Goal: Obtain resource: Obtain resource

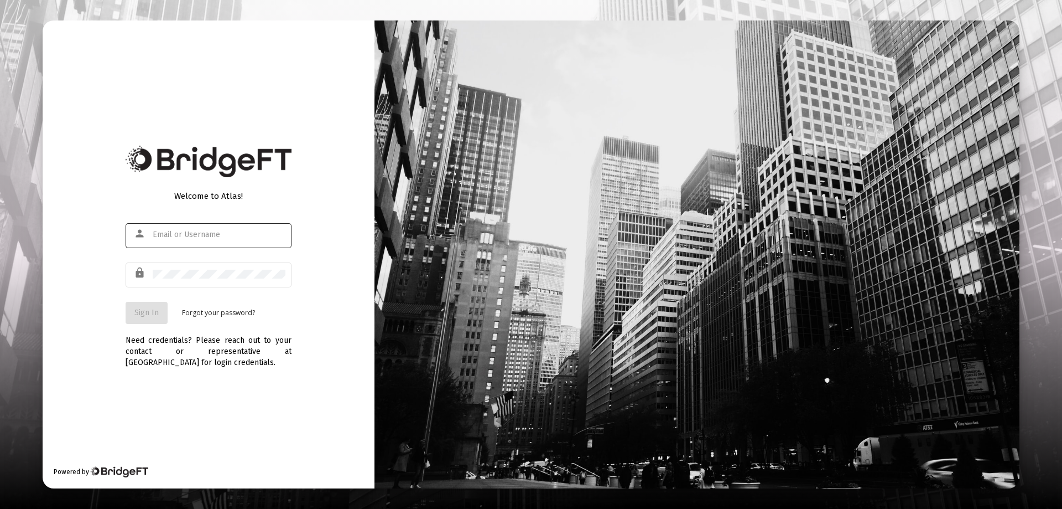
type input "[EMAIL_ADDRESS][DOMAIN_NAME]"
click at [157, 313] on span "Sign In" at bounding box center [146, 312] width 24 height 9
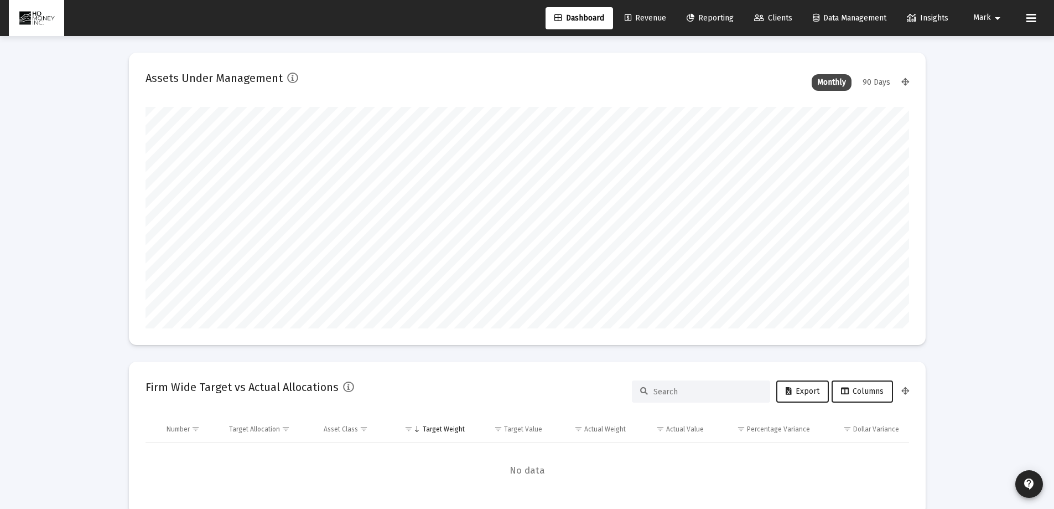
scroll to position [221, 764]
type input "[DATE]"
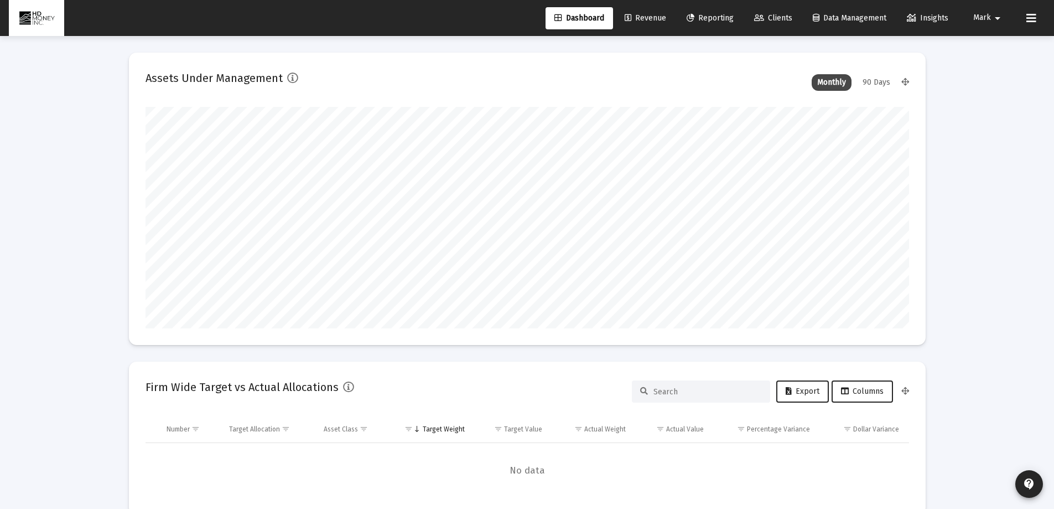
click at [700, 16] on span "Reporting" at bounding box center [710, 17] width 47 height 9
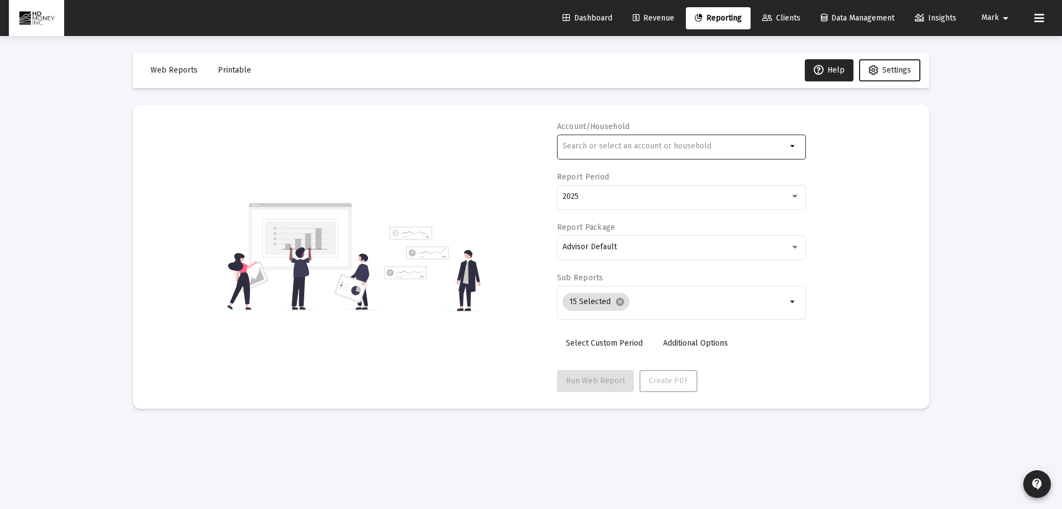
click at [585, 143] on input "text" at bounding box center [675, 146] width 224 height 9
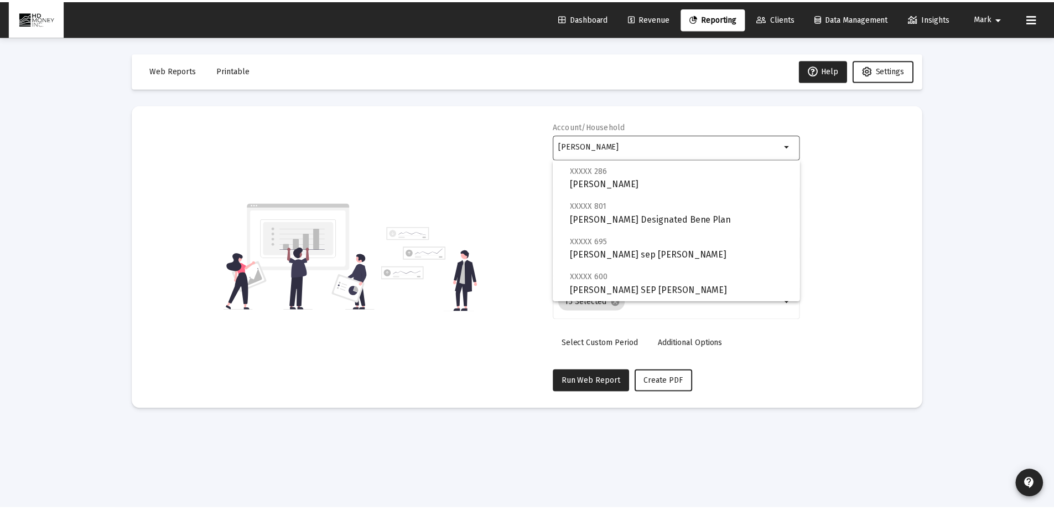
scroll to position [80, 0]
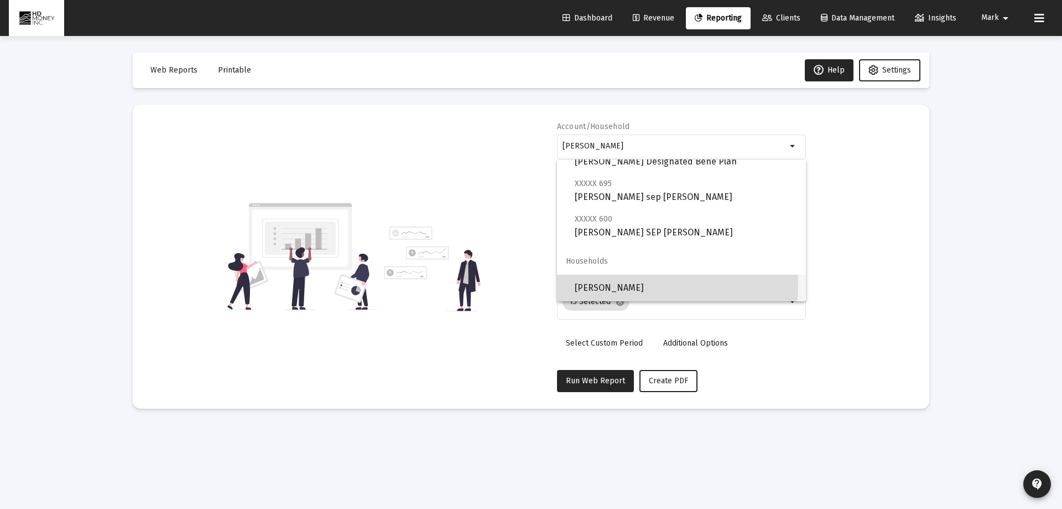
click at [639, 285] on span "[PERSON_NAME]" at bounding box center [686, 287] width 222 height 27
type input "[PERSON_NAME]"
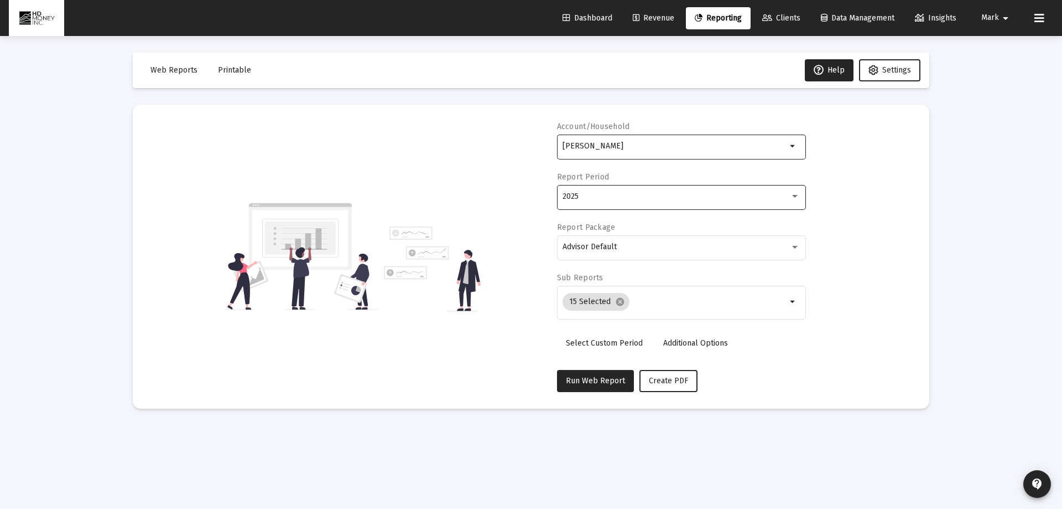
click at [646, 193] on div "2025" at bounding box center [676, 196] width 227 height 9
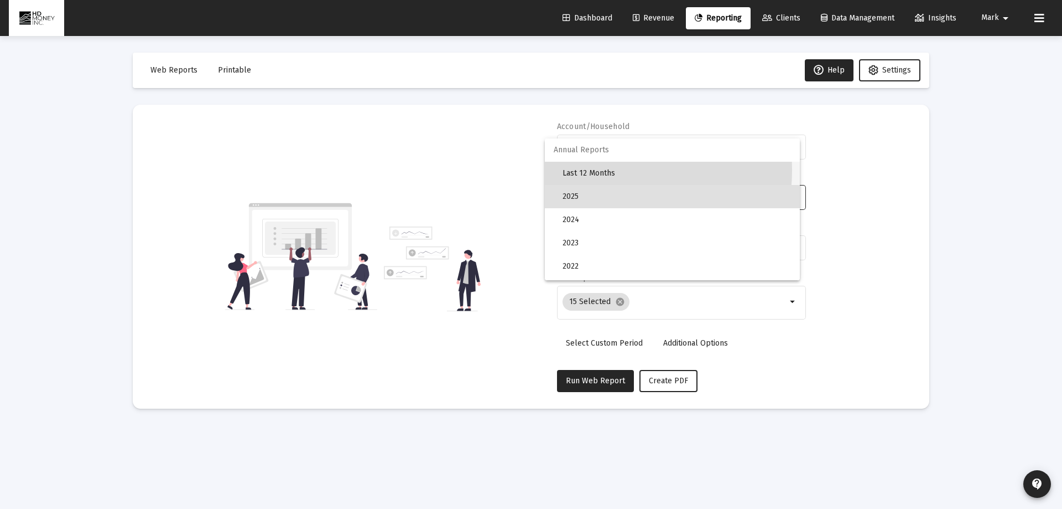
click at [588, 170] on span "Last 12 Months" at bounding box center [677, 173] width 229 height 23
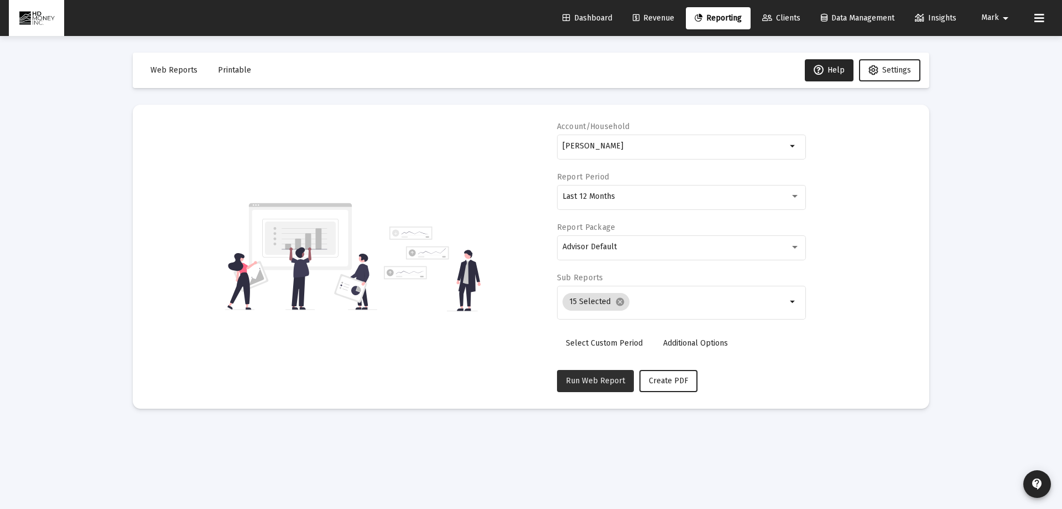
click at [582, 382] on span "Run Web Report" at bounding box center [595, 380] width 59 height 9
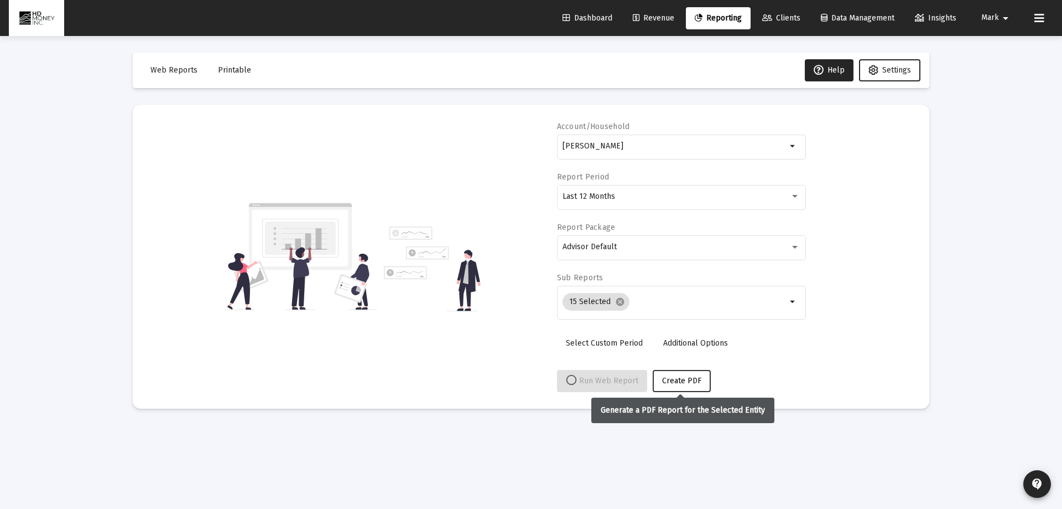
click at [686, 382] on span "Create PDF" at bounding box center [681, 380] width 39 height 9
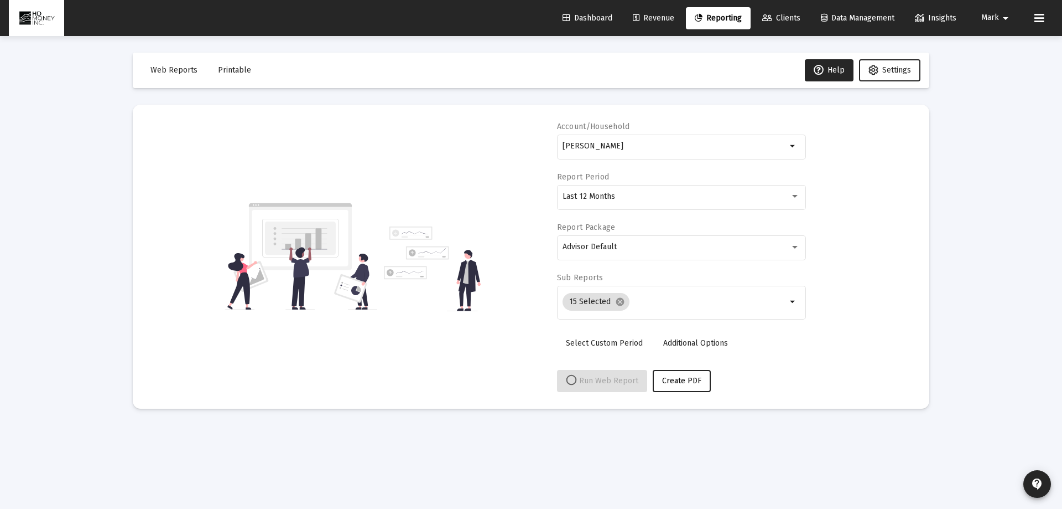
select select "View all"
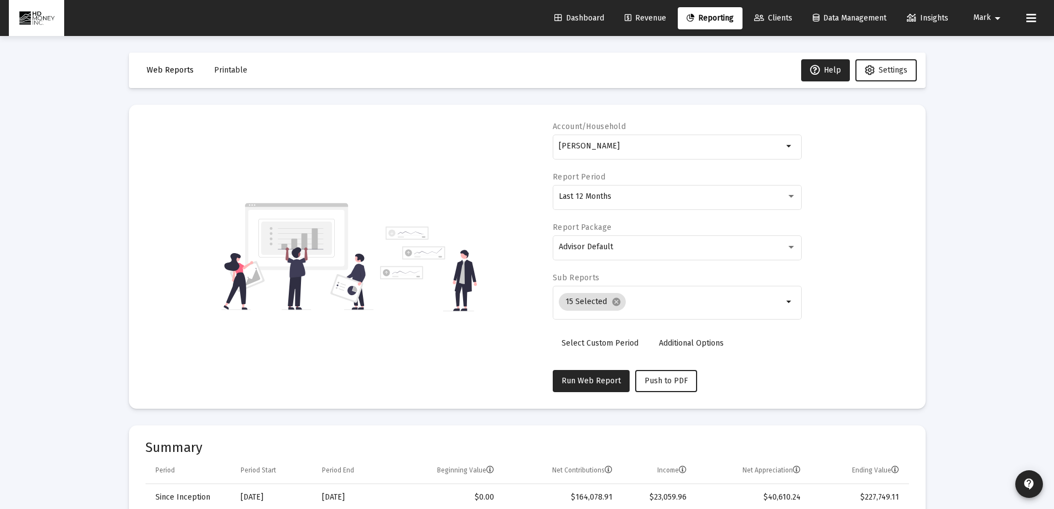
click at [166, 71] on span "Web Reports" at bounding box center [170, 69] width 47 height 9
click at [227, 69] on span "Printable" at bounding box center [230, 69] width 33 height 9
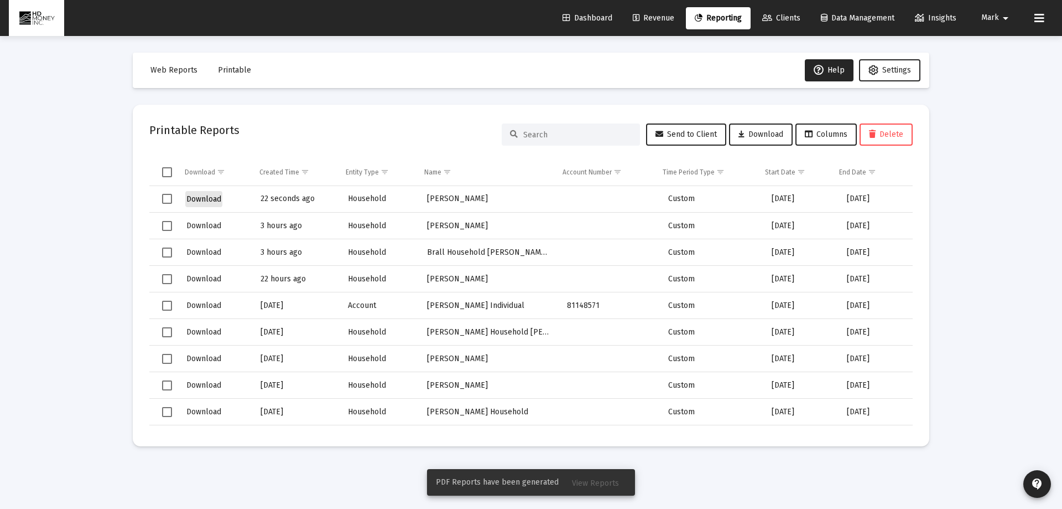
click at [209, 198] on span "Download" at bounding box center [203, 198] width 35 height 9
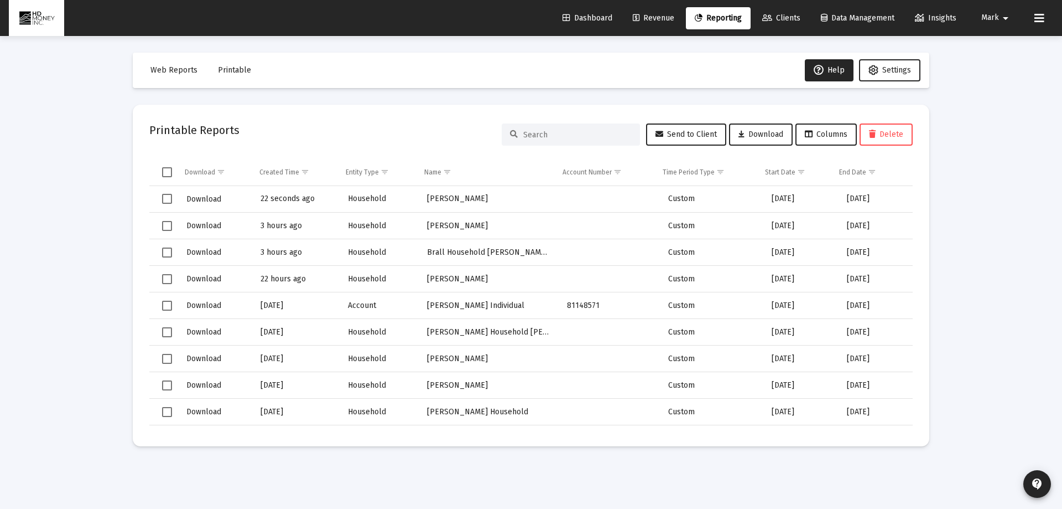
click at [720, 15] on span "Reporting" at bounding box center [718, 17] width 47 height 9
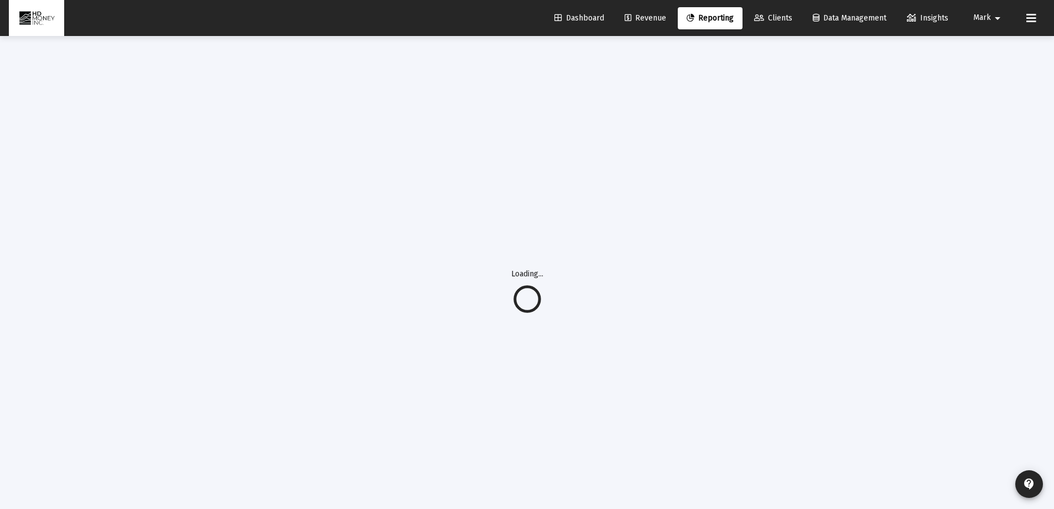
select select "View all"
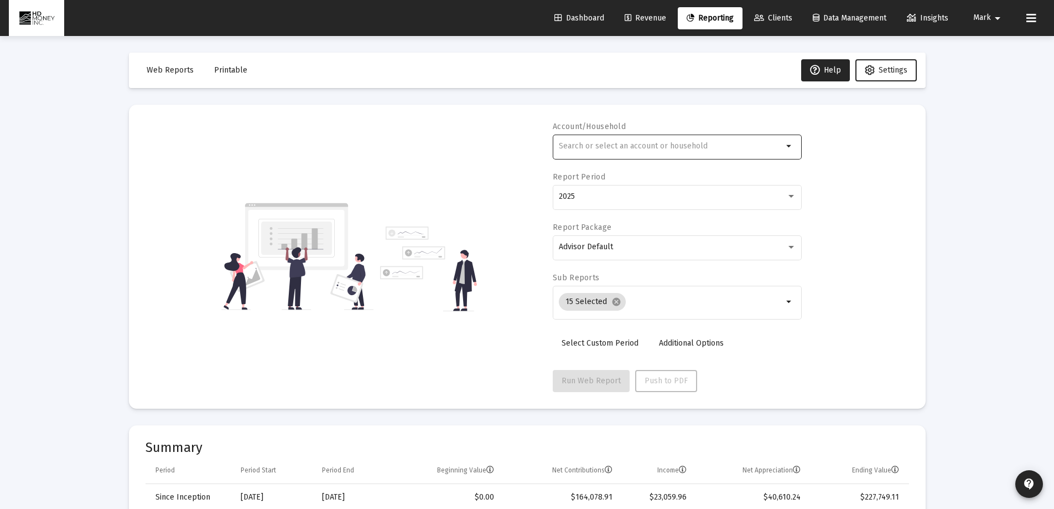
click at [570, 146] on input "text" at bounding box center [671, 146] width 224 height 9
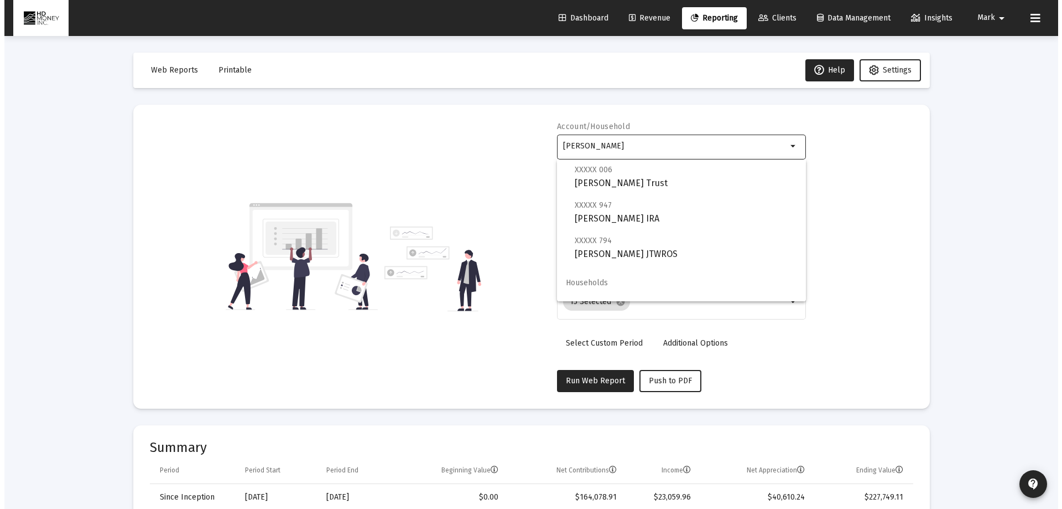
scroll to position [553, 0]
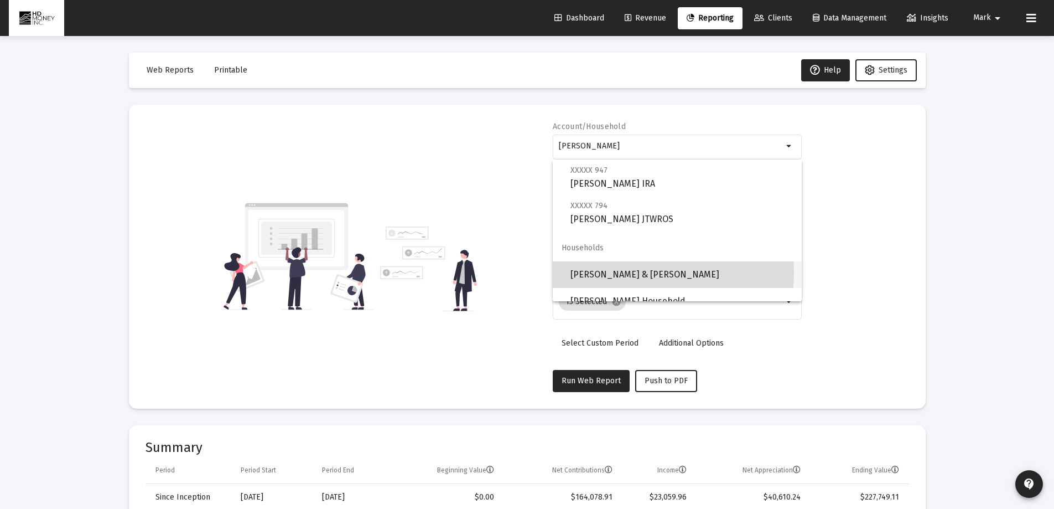
click at [625, 272] on span "[PERSON_NAME] & [PERSON_NAME]" at bounding box center [681, 274] width 222 height 27
type input "[PERSON_NAME] & [PERSON_NAME]"
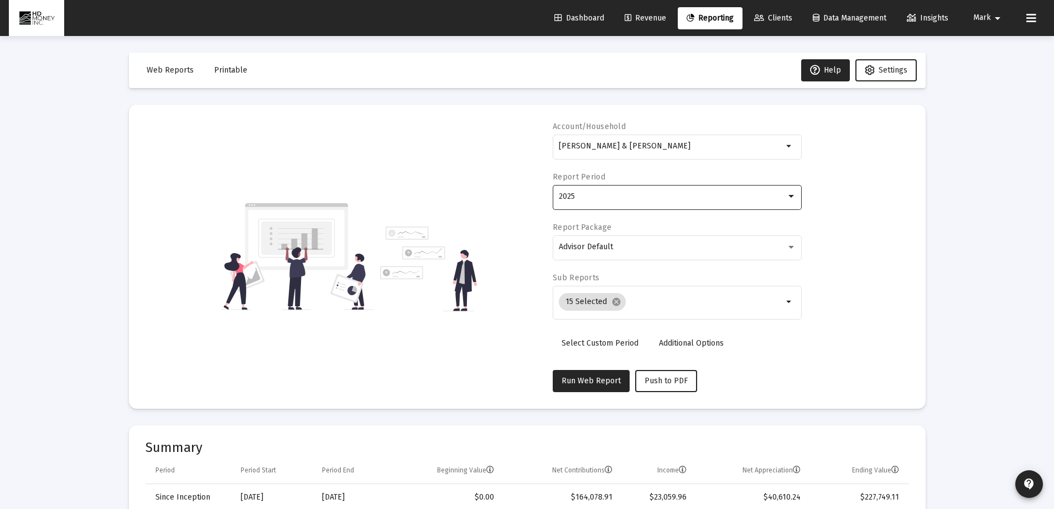
click at [604, 193] on div "2025" at bounding box center [672, 196] width 227 height 9
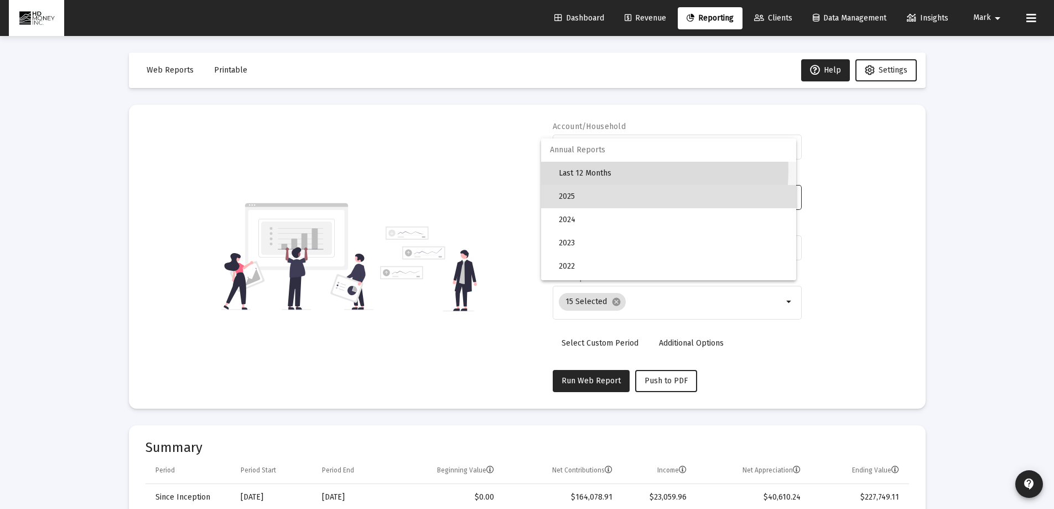
click at [588, 169] on span "Last 12 Months" at bounding box center [673, 173] width 229 height 23
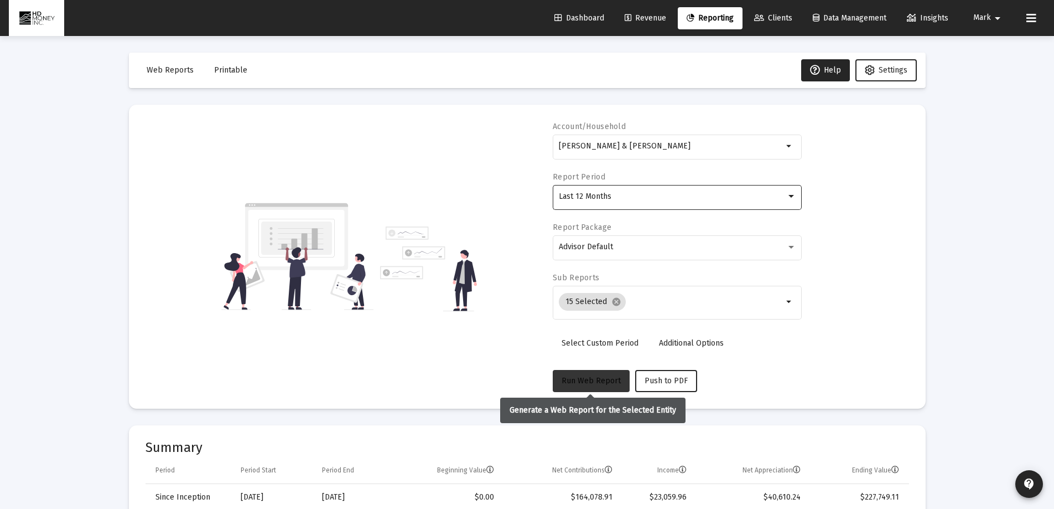
click at [595, 381] on span "Run Web Report" at bounding box center [591, 380] width 59 height 9
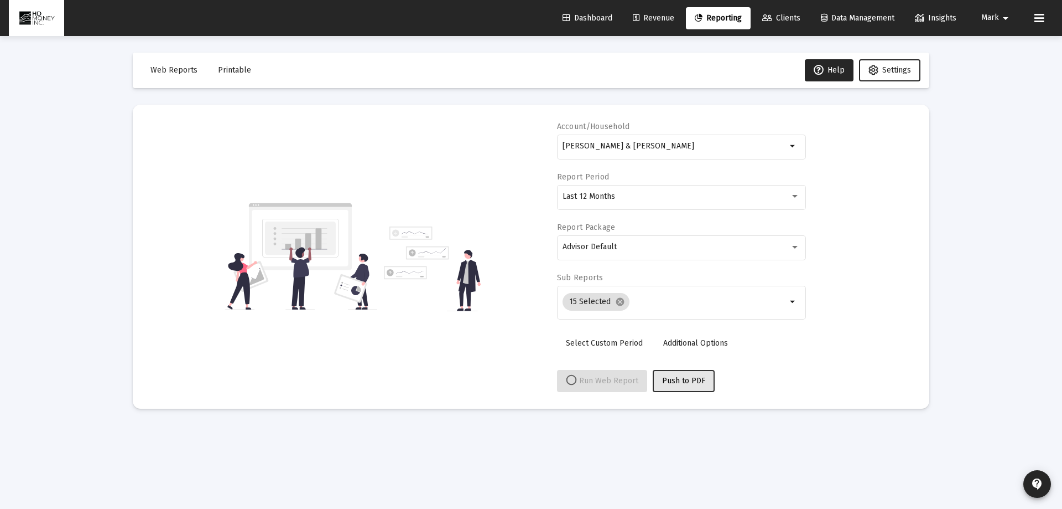
click at [683, 377] on span "Push to PDF" at bounding box center [683, 380] width 43 height 9
click at [991, 66] on div "Loading... Web Reports Printable Help Settings Account/[PERSON_NAME] & [PERSON_…" at bounding box center [531, 254] width 1062 height 509
select select "View all"
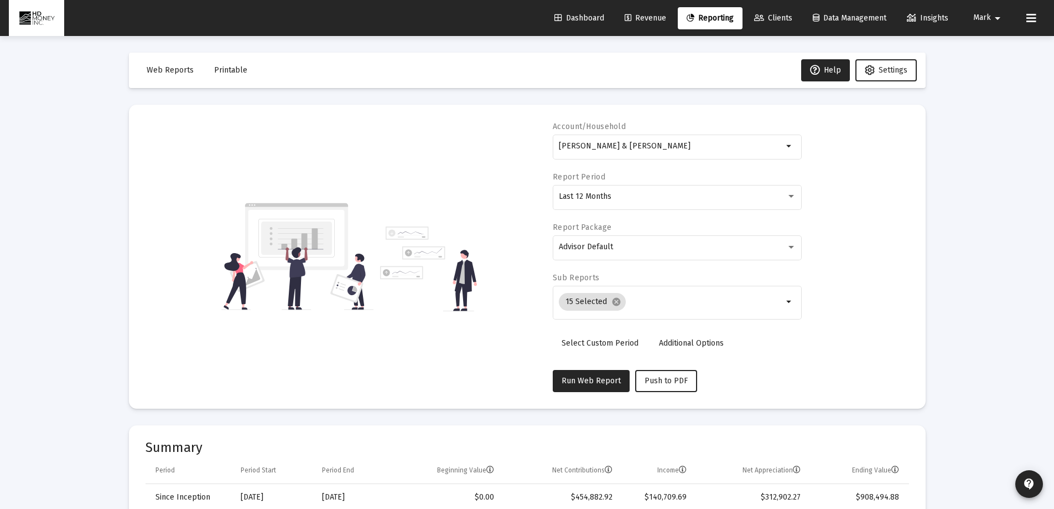
click at [228, 69] on span "Printable" at bounding box center [230, 69] width 33 height 9
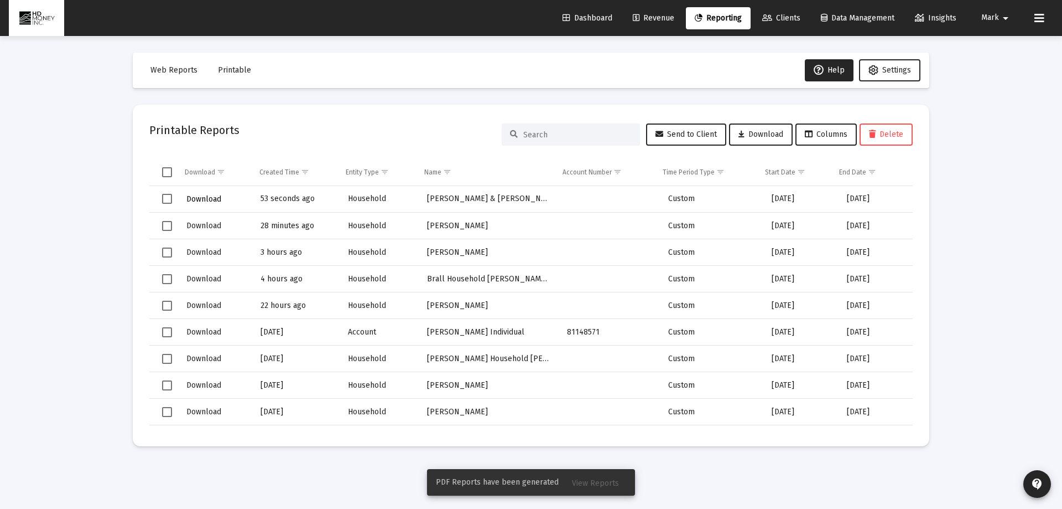
click at [209, 199] on span "Download" at bounding box center [203, 198] width 35 height 9
